Goal: Information Seeking & Learning: Learn about a topic

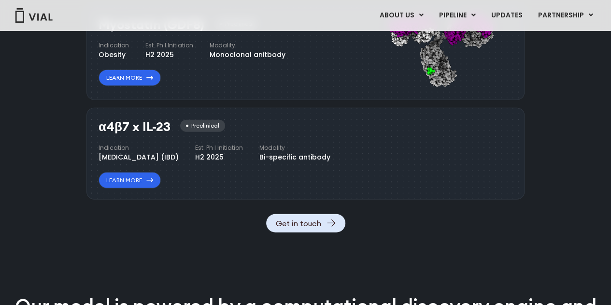
scroll to position [1116, 0]
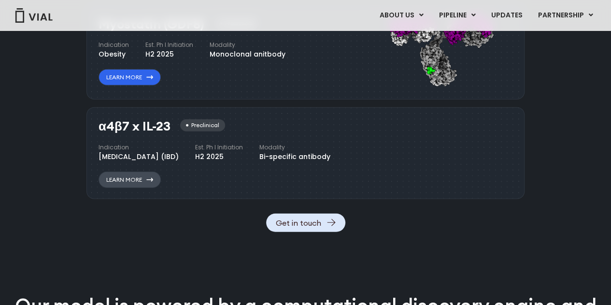
click at [152, 182] on icon at bounding box center [149, 180] width 7 height 4
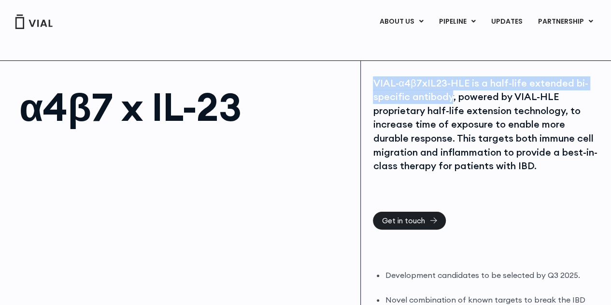
drag, startPoint x: 374, startPoint y: 81, endPoint x: 451, endPoint y: 100, distance: 79.6
click at [451, 100] on div "VIAL-α4β7xIL23-HLE is a half-life extended bi-specific antibody, powered by VIA…" at bounding box center [486, 124] width 226 height 97
copy div "VIAL-α4β7xIL23-HLE is a half-life extended bi-specific antibody"
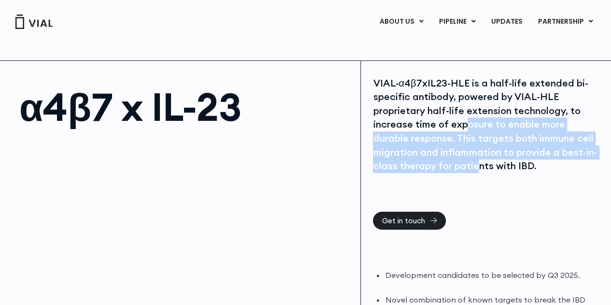
drag, startPoint x: 468, startPoint y: 129, endPoint x: 474, endPoint y: 165, distance: 36.2
click at [474, 165] on div "VIAL-α4β7xIL23-HLE is a half-life extended bi-specific antibody, powered by VIA…" at bounding box center [486, 124] width 226 height 97
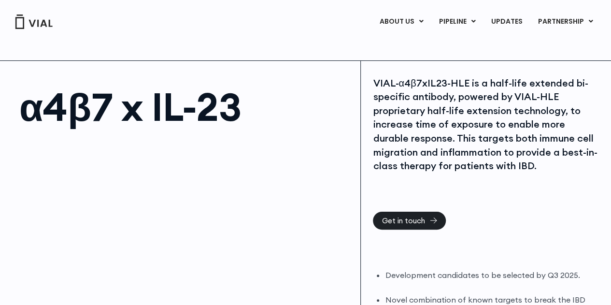
click at [494, 166] on div "VIAL-α4β7xIL23-HLE is a half-life extended bi-specific antibody, powered by VIA…" at bounding box center [486, 124] width 226 height 97
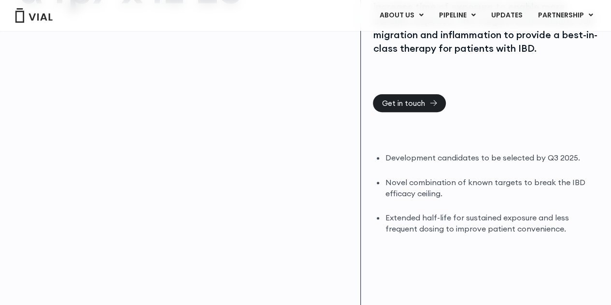
scroll to position [193, 0]
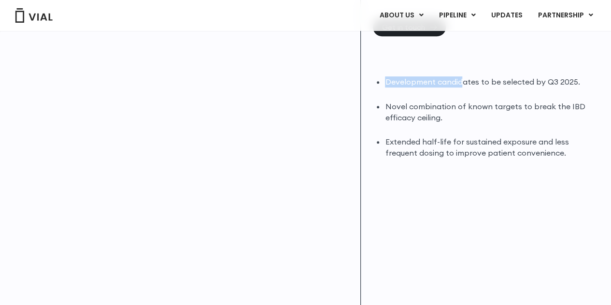
drag, startPoint x: 386, startPoint y: 81, endPoint x: 460, endPoint y: 81, distance: 74.0
click at [460, 81] on li "Development candidates to be selected by Q3 2025." at bounding box center [492, 81] width 214 height 11
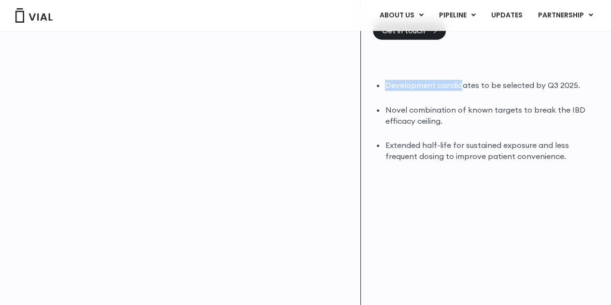
scroll to position [97, 0]
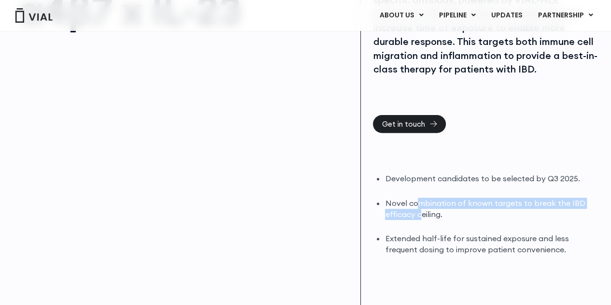
drag, startPoint x: 420, startPoint y: 204, endPoint x: 421, endPoint y: 216, distance: 11.2
click at [421, 216] on li "Novel combination of known targets to break the IBD efficacy ceiling." at bounding box center [492, 209] width 214 height 22
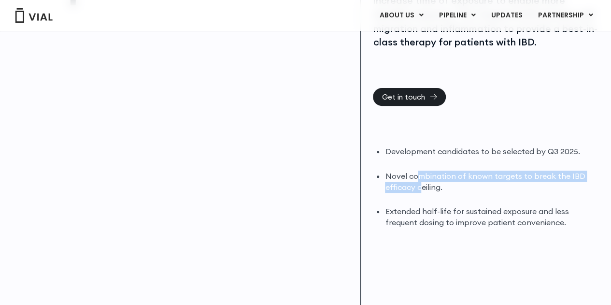
scroll to position [145, 0]
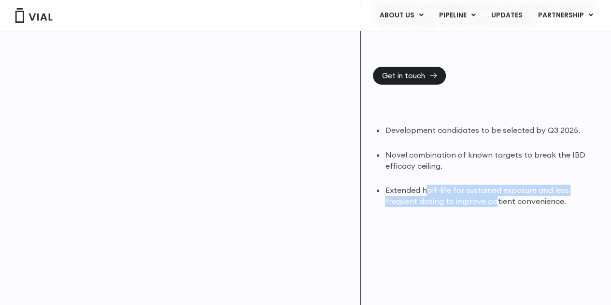
drag, startPoint x: 427, startPoint y: 191, endPoint x: 462, endPoint y: 201, distance: 35.5
click at [462, 201] on li "Extended half-life for sustained exposure and less frequent dosing to improve p…" at bounding box center [492, 196] width 214 height 22
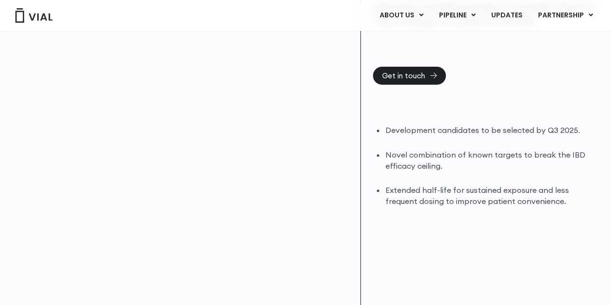
click at [395, 153] on li "Novel combination of known targets to break the IBD efficacy ceiling." at bounding box center [492, 160] width 214 height 22
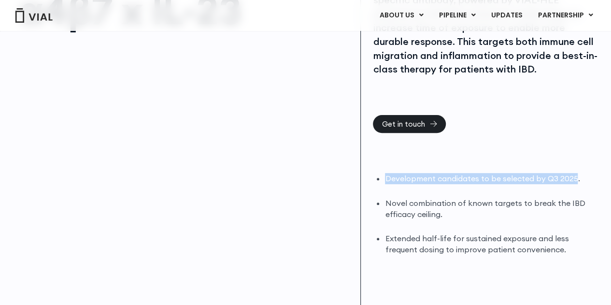
drag, startPoint x: 385, startPoint y: 177, endPoint x: 574, endPoint y: 180, distance: 189.5
click at [574, 180] on div "Development candidates to be selected by Q3 2025. Novel combination of known ta…" at bounding box center [486, 214] width 226 height 82
copy li "Development candidates to be selected by Q3 2025"
